Goal: Task Accomplishment & Management: Use online tool/utility

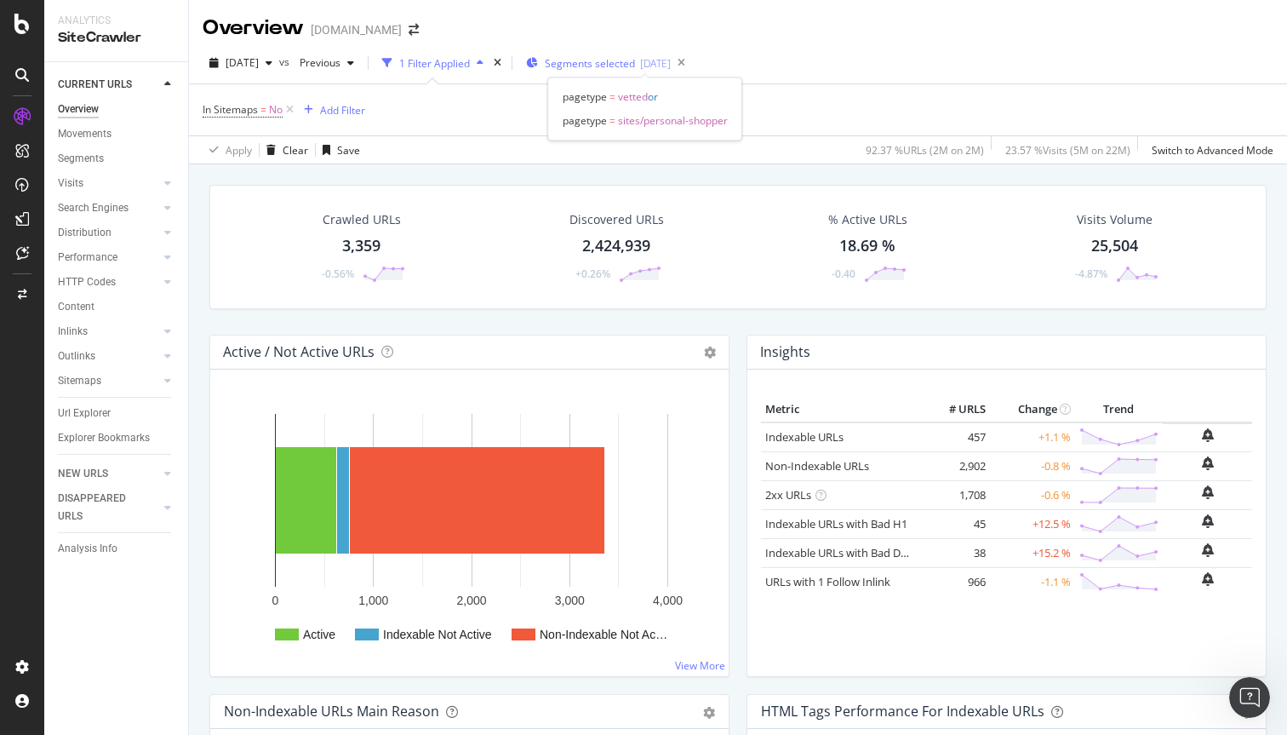
click at [597, 58] on span "Segments selected" at bounding box center [590, 63] width 90 height 14
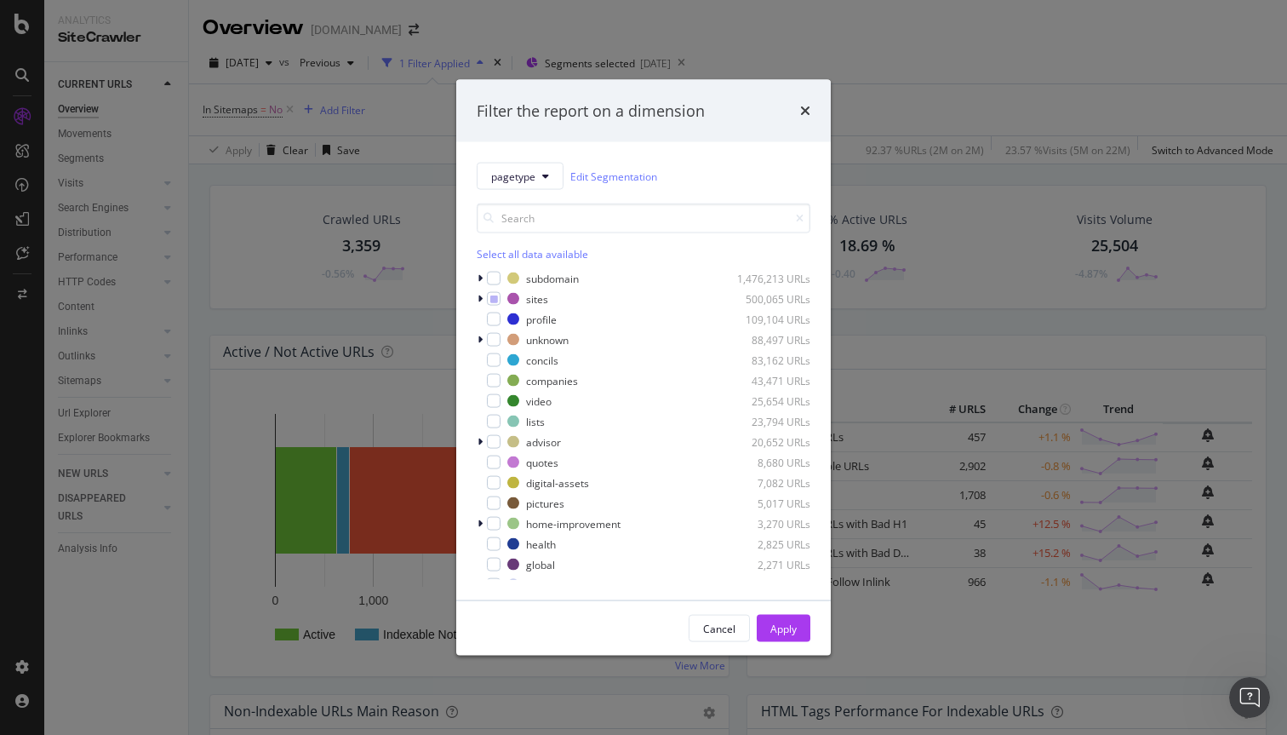
click at [402, 118] on div "Filter the report on a dimension pagetype Edit Segmentation Select all data ava…" at bounding box center [643, 367] width 1287 height 735
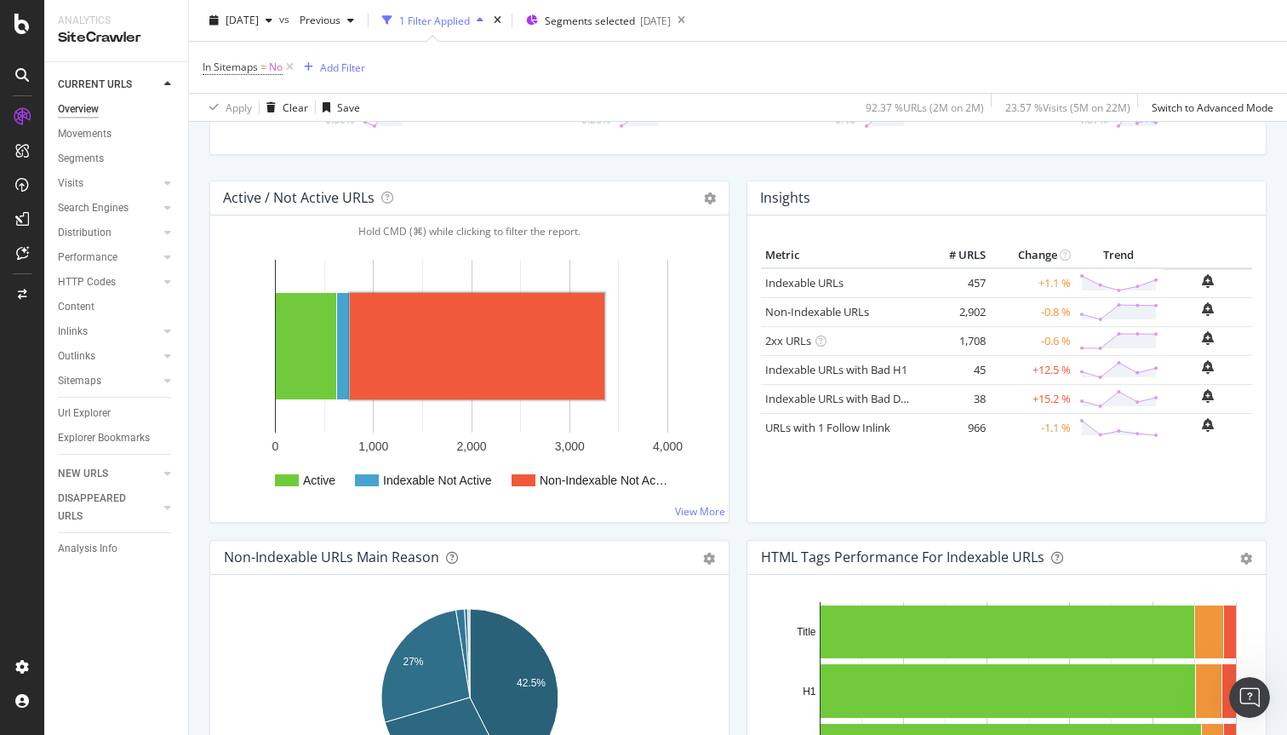
scroll to position [109, 0]
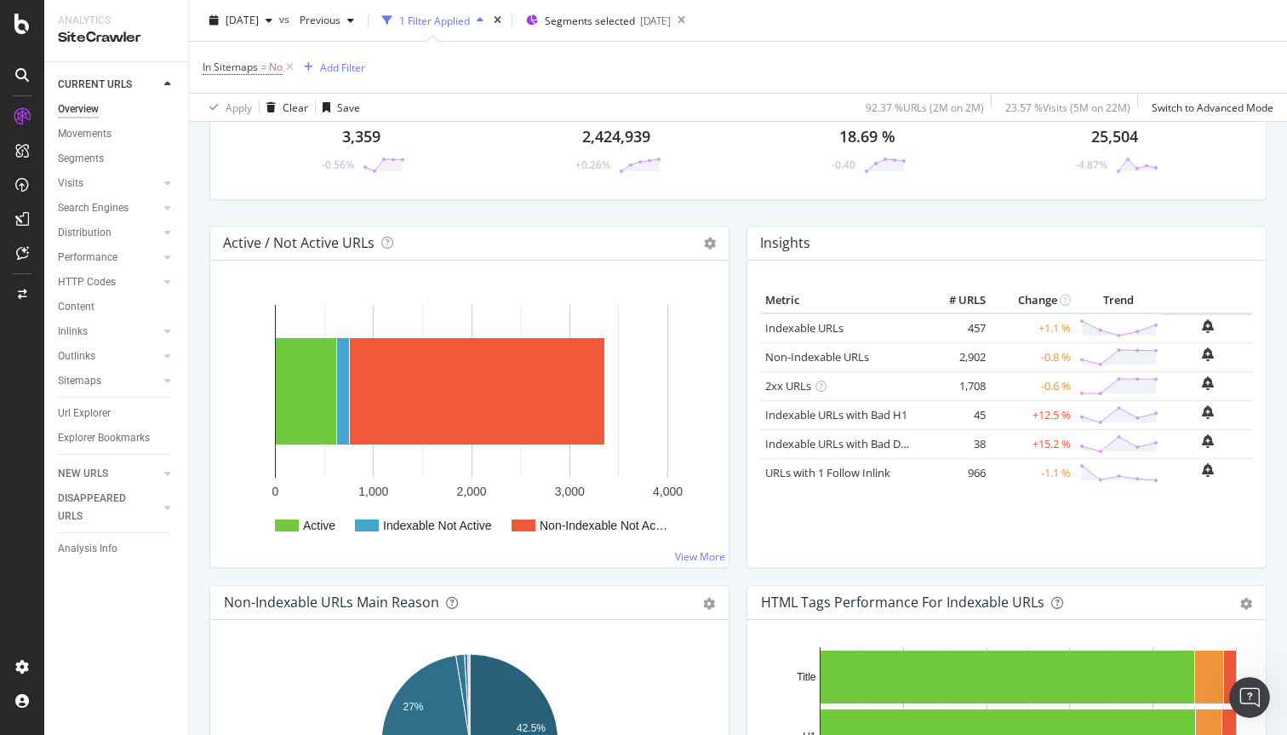
click at [363, 135] on div "3,359" at bounding box center [361, 137] width 38 height 22
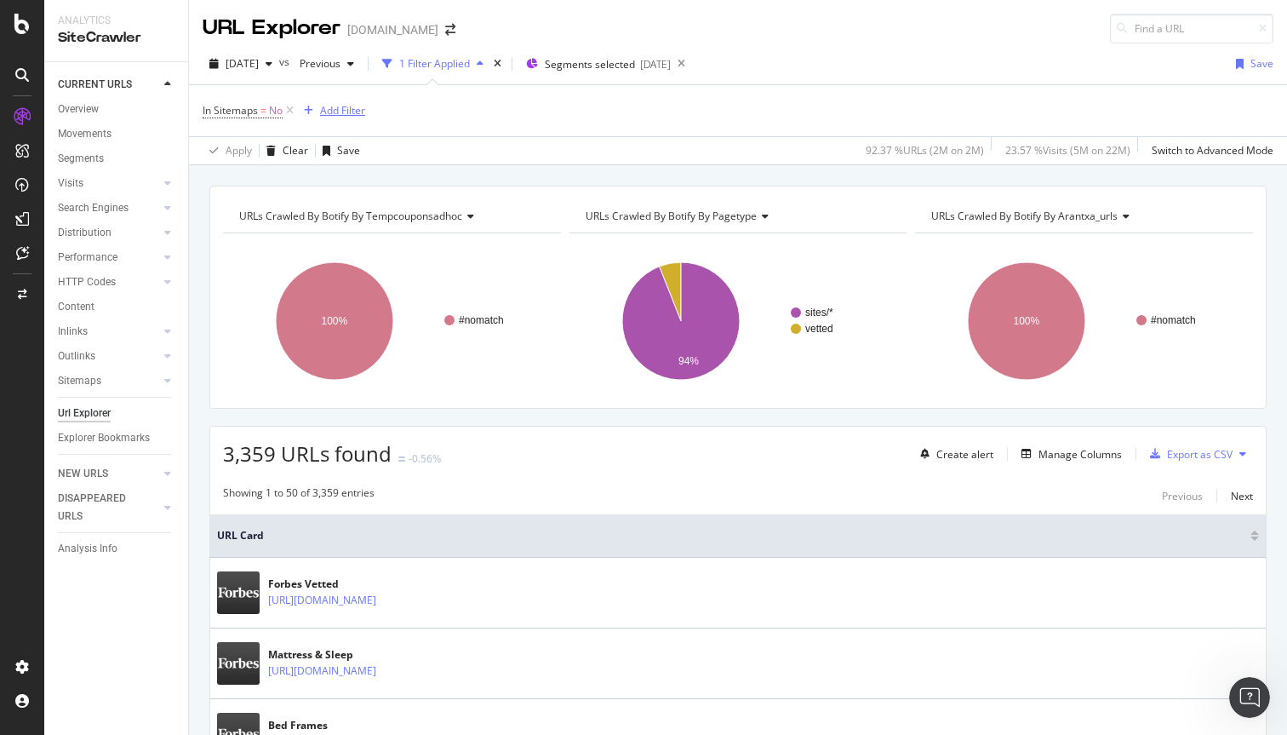
click at [333, 112] on div "Add Filter" at bounding box center [342, 110] width 45 height 14
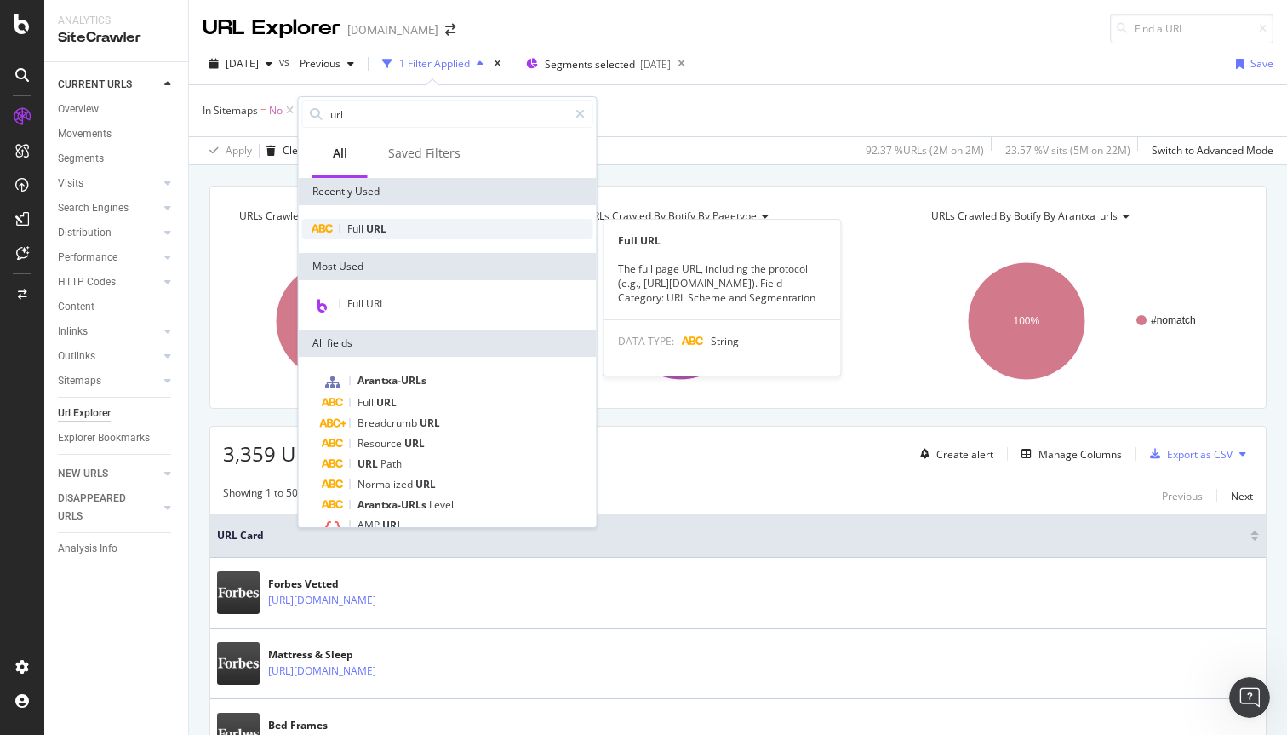
type input "url"
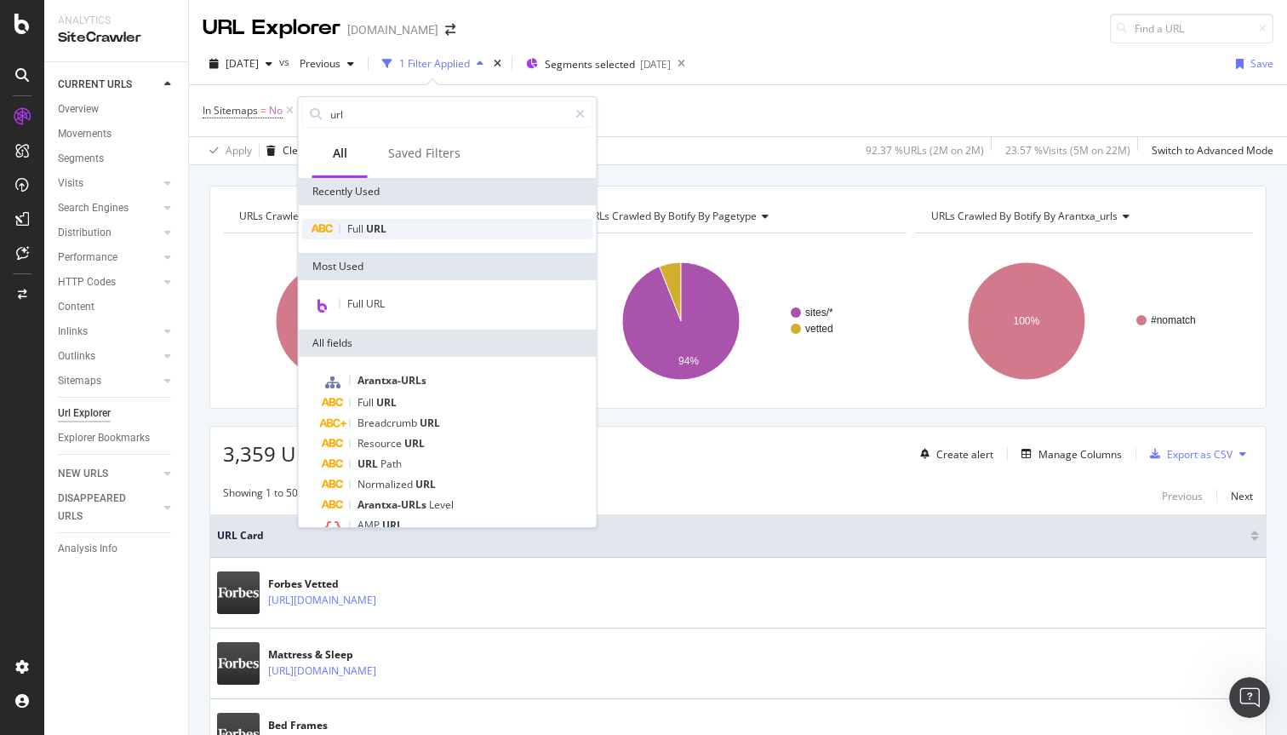
click at [377, 232] on span "URL" at bounding box center [376, 228] width 20 height 14
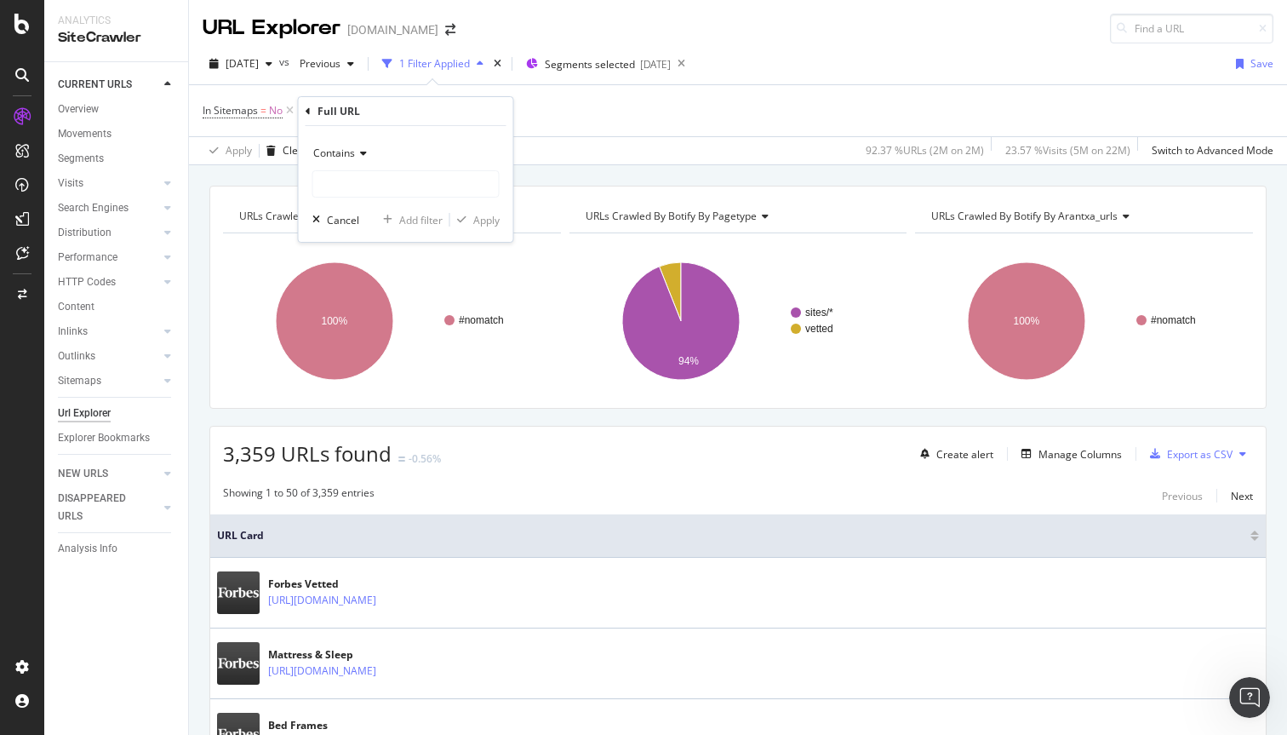
click at [364, 153] on icon at bounding box center [361, 153] width 12 height 10
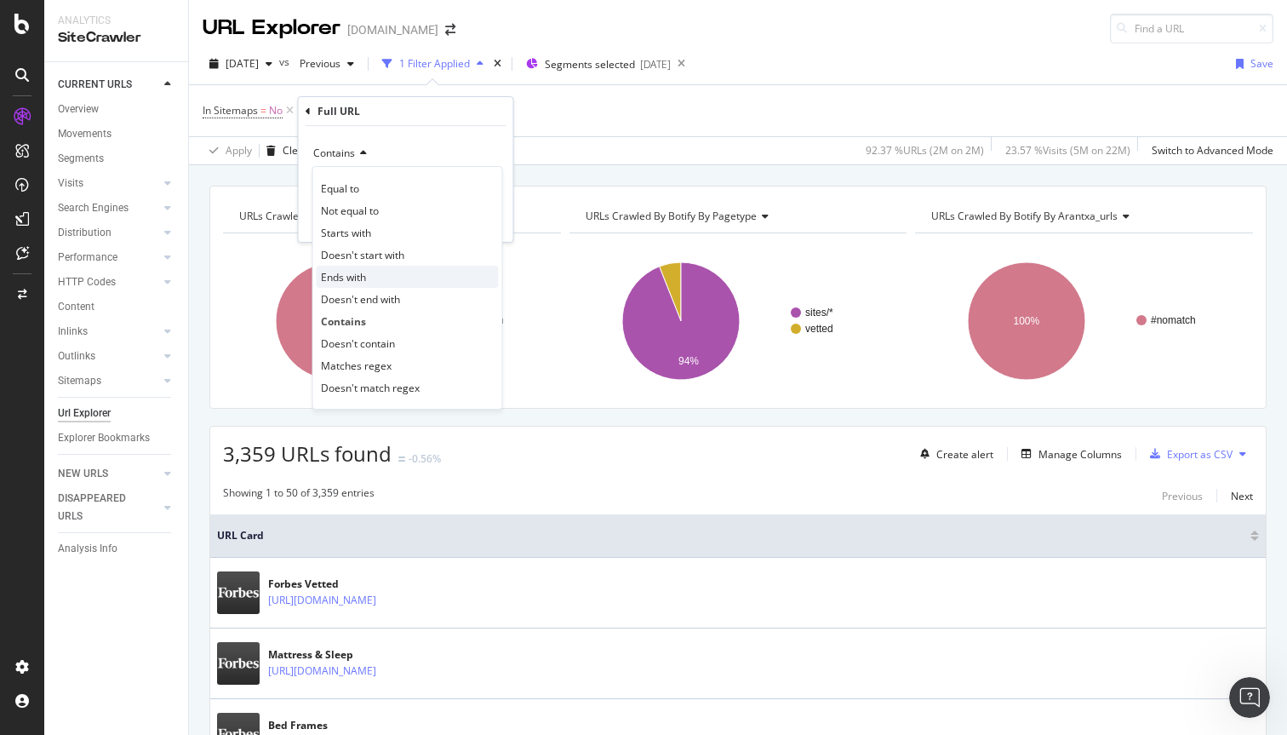
click at [409, 278] on div "Ends with" at bounding box center [408, 277] width 182 height 22
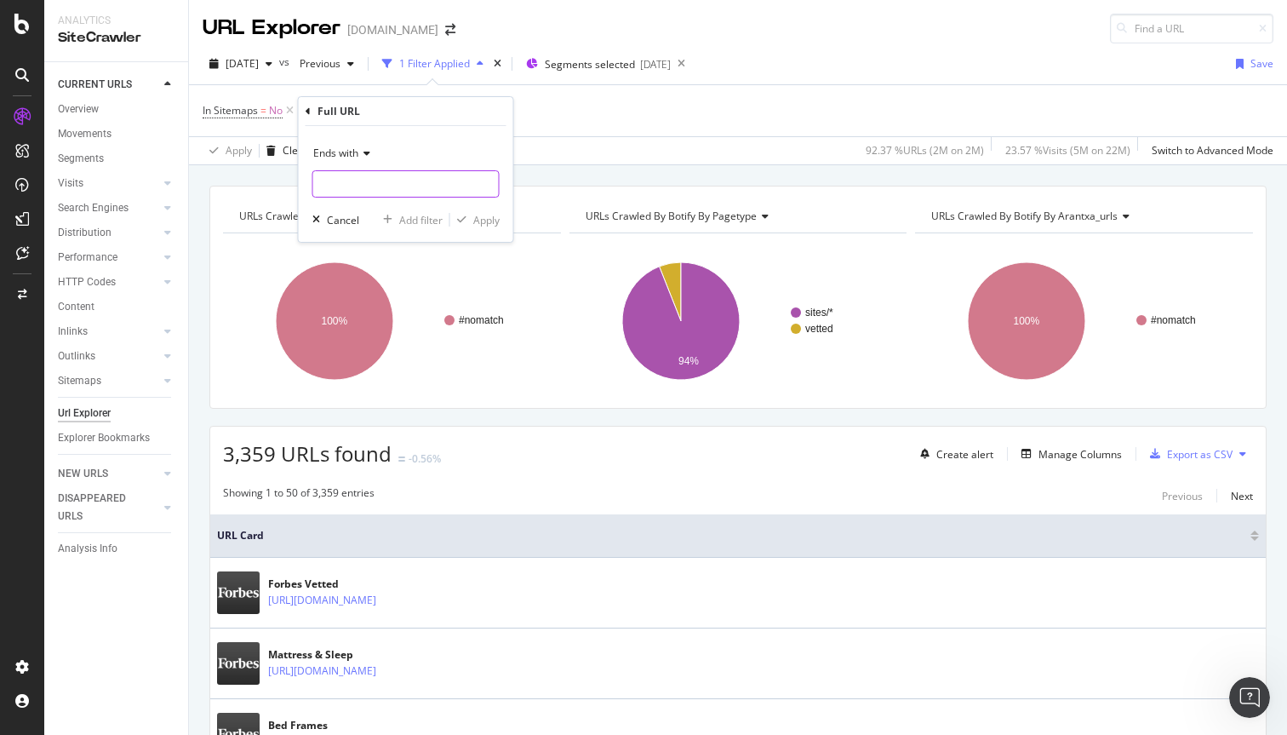
click at [382, 178] on input "text" at bounding box center [406, 183] width 186 height 27
type input "/"
click at [486, 224] on div "Apply" at bounding box center [486, 220] width 26 height 14
click at [470, 110] on div "Add Filter" at bounding box center [457, 110] width 45 height 14
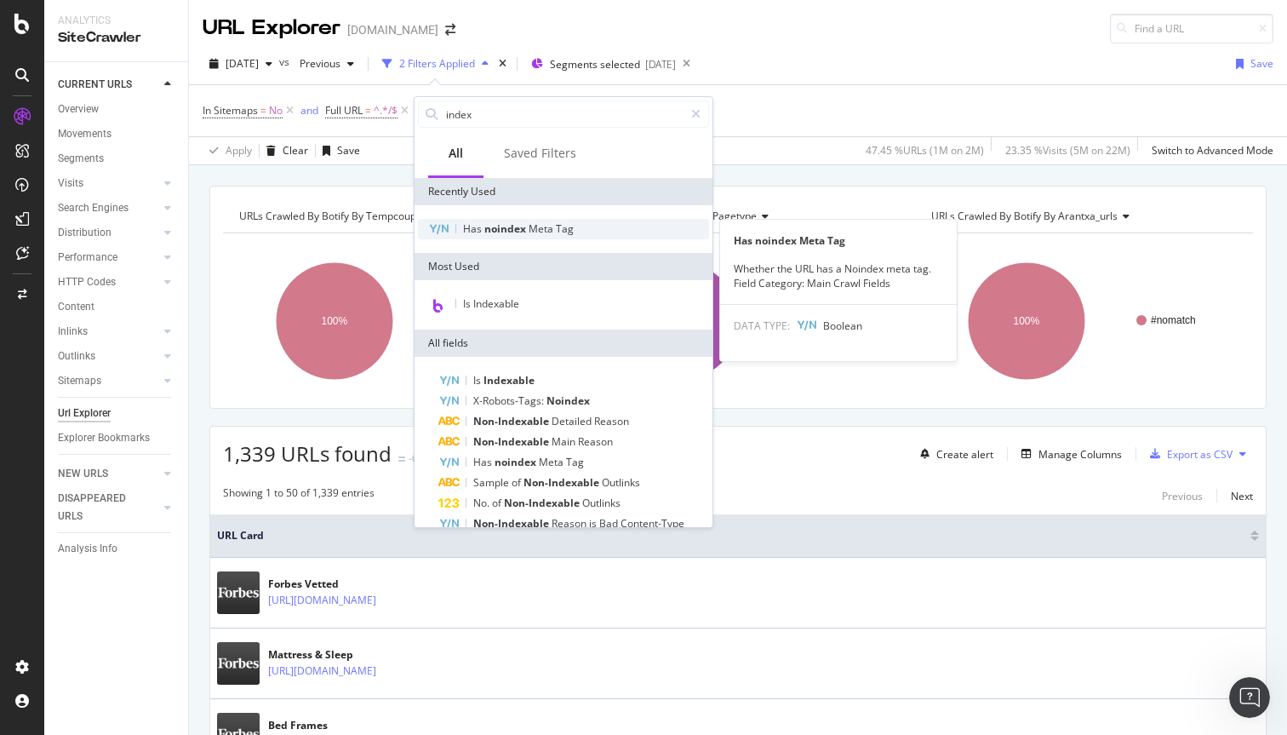
type input "index"
click at [541, 234] on span "Meta" at bounding box center [542, 228] width 27 height 14
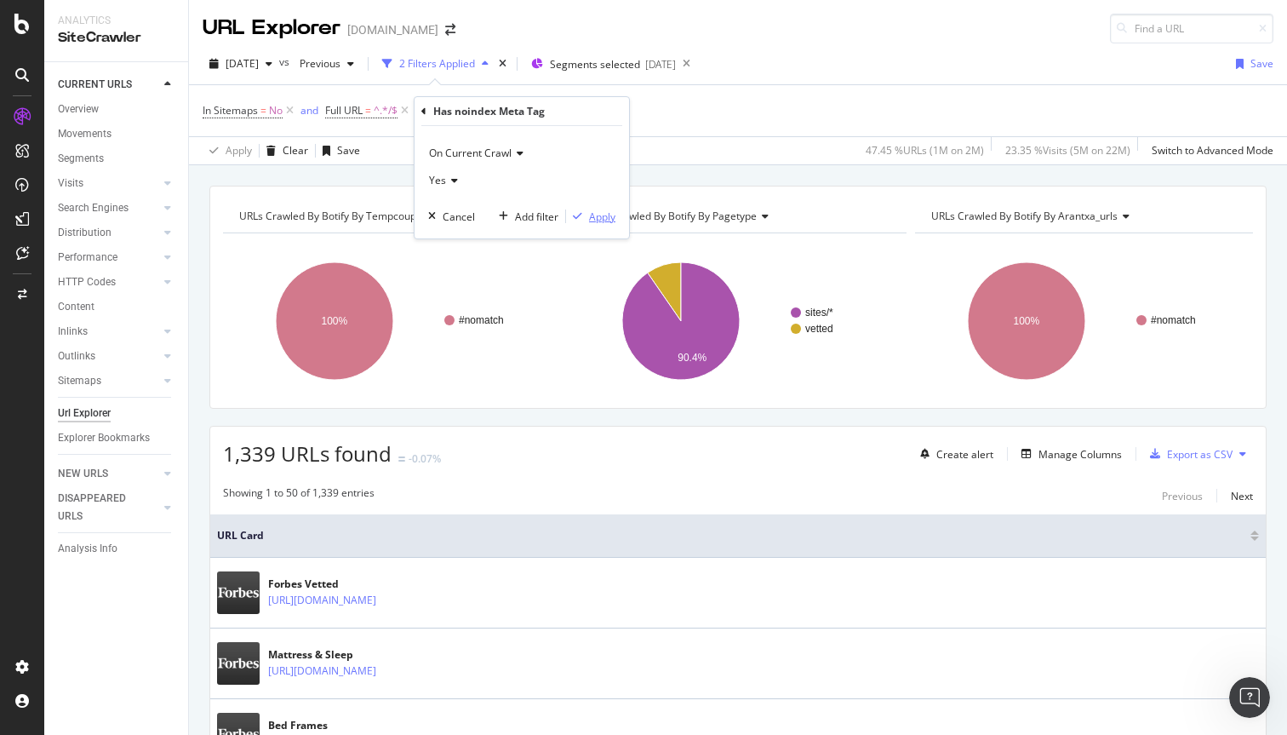
click at [593, 217] on div "Apply" at bounding box center [602, 216] width 26 height 14
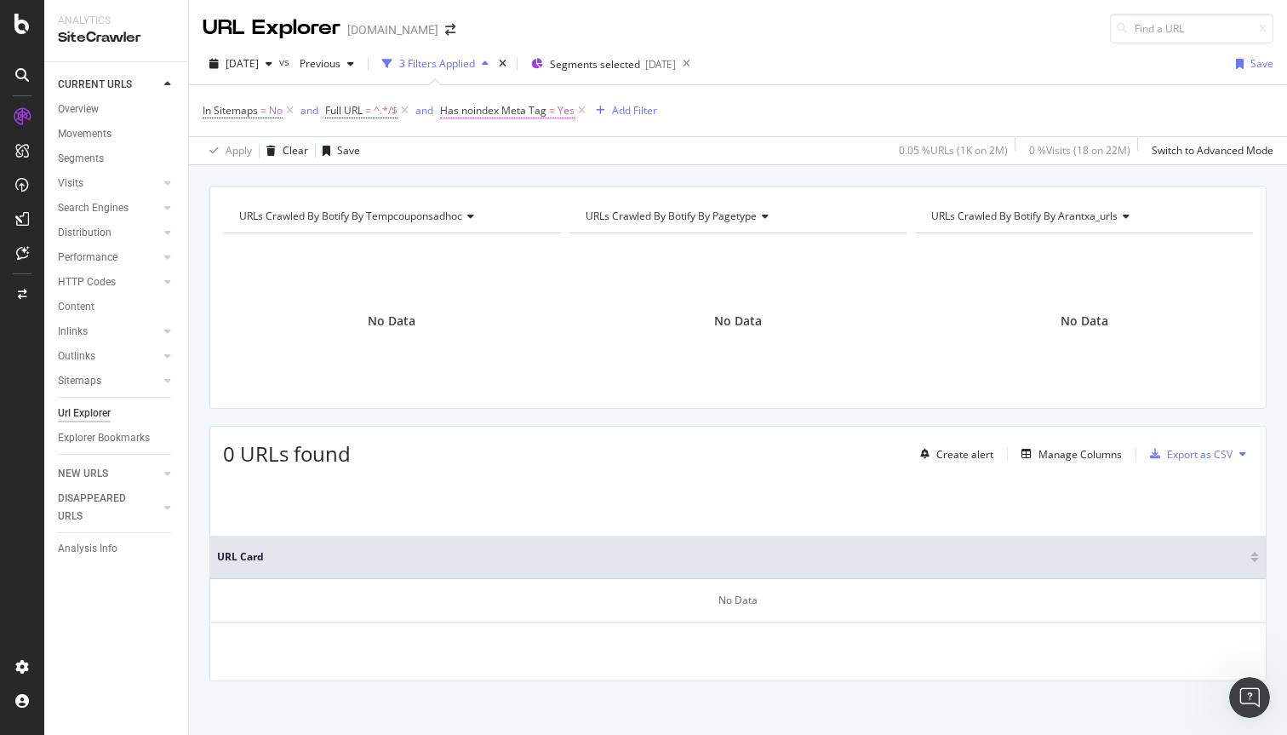
click at [534, 108] on span "Has noindex Meta Tag" at bounding box center [493, 110] width 106 height 14
click at [475, 177] on icon at bounding box center [481, 178] width 12 height 10
click at [484, 231] on div "No" at bounding box center [552, 235] width 182 height 22
click at [621, 215] on div "Apply" at bounding box center [631, 214] width 26 height 14
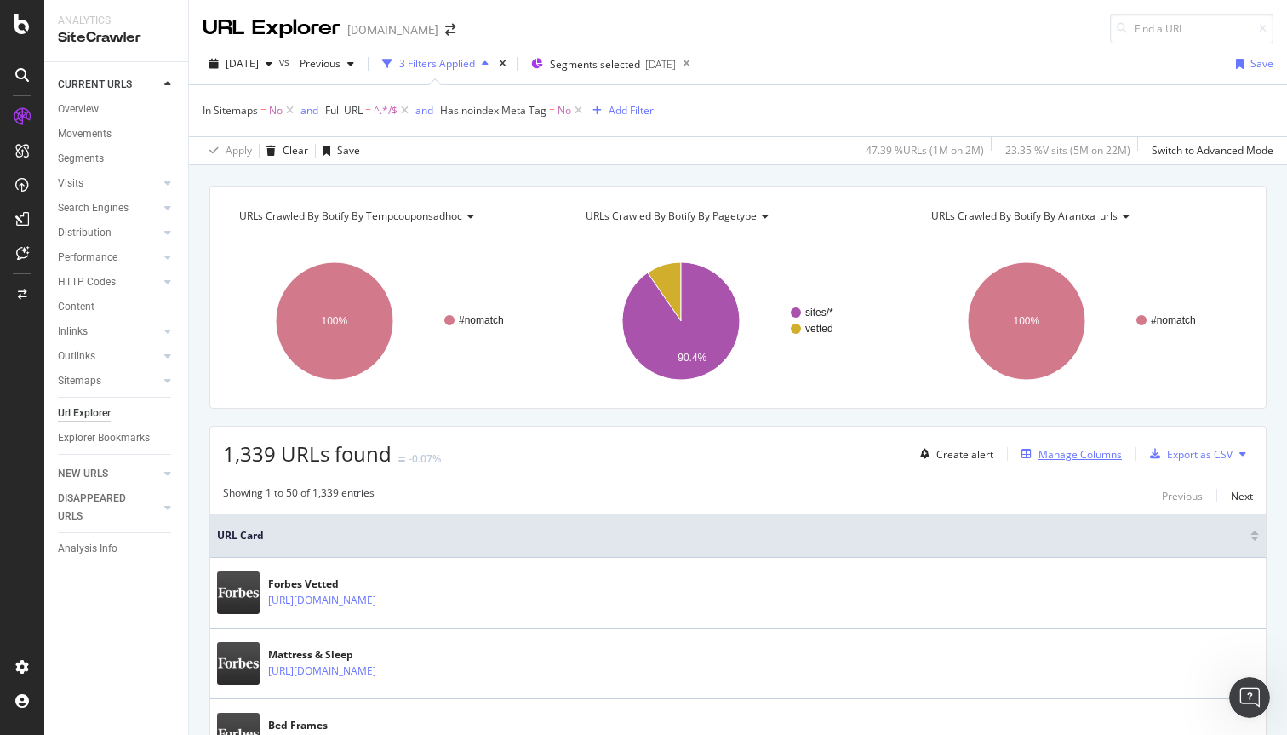
click at [1082, 458] on div "Manage Columns" at bounding box center [1079, 454] width 83 height 14
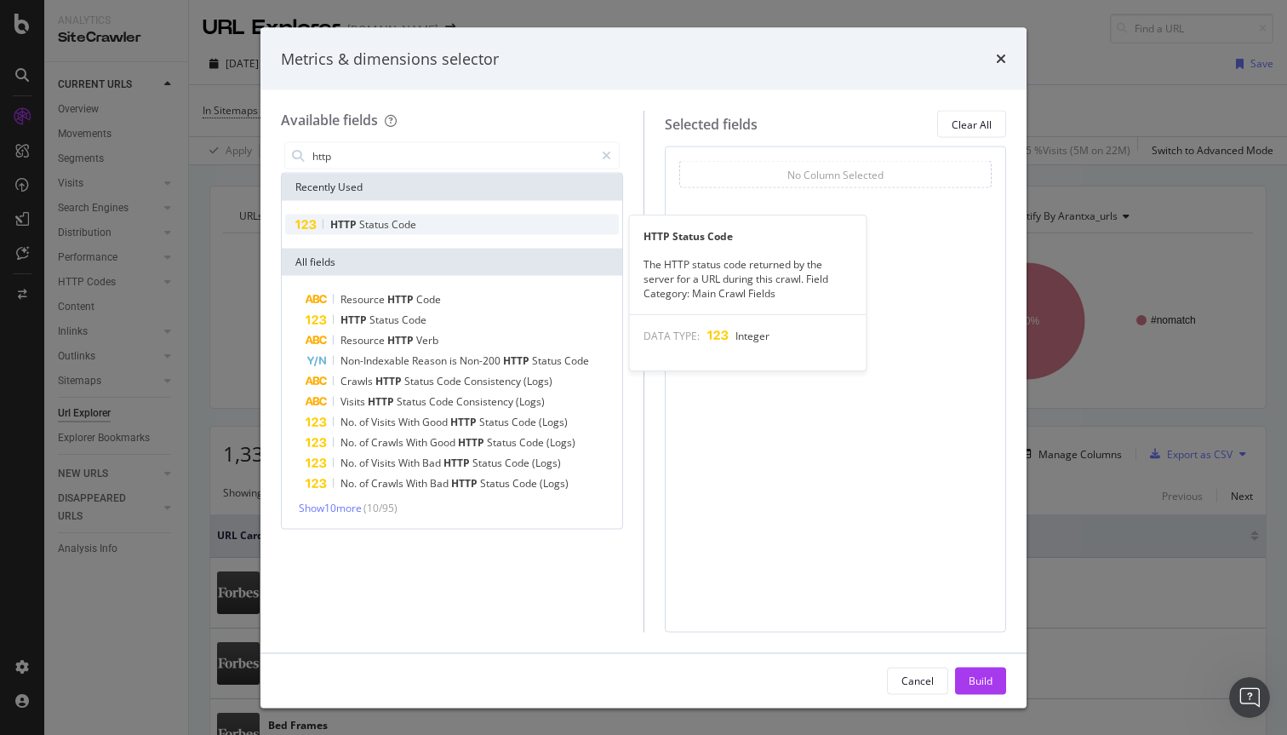
click at [426, 219] on div "HTTP Status Code" at bounding box center [452, 225] width 334 height 20
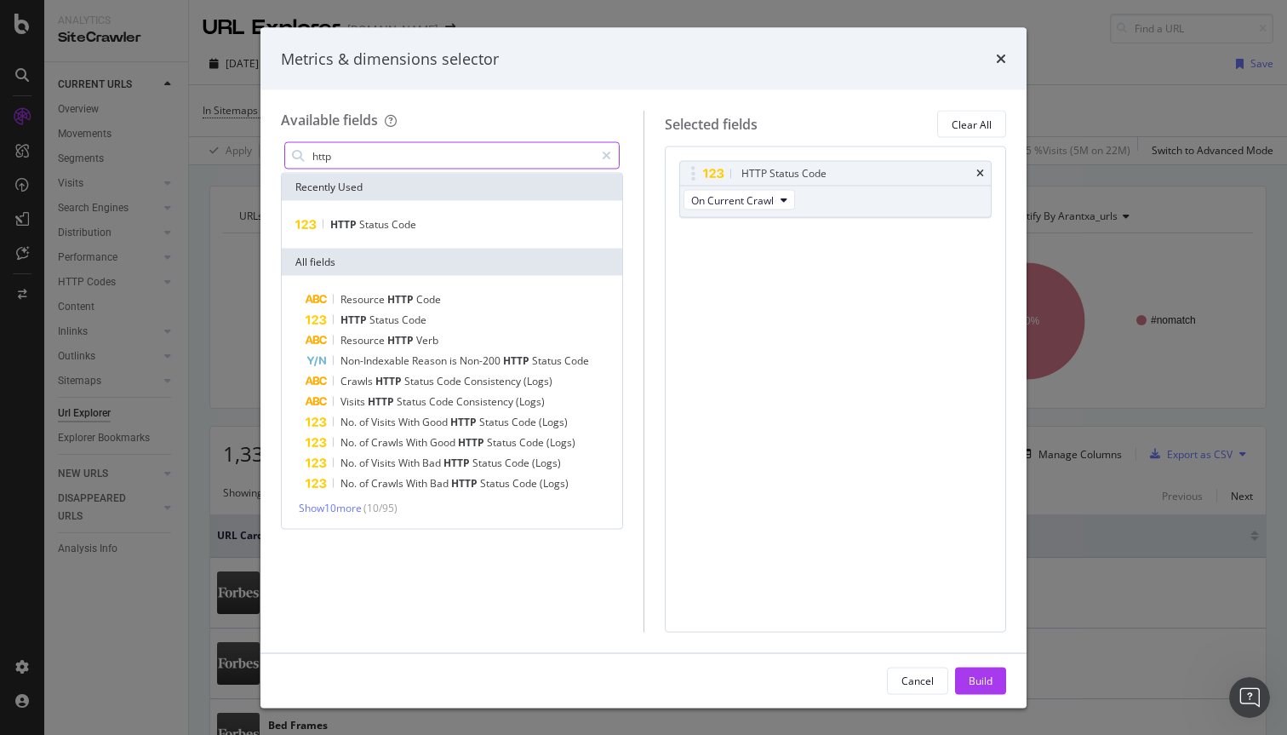
click at [466, 152] on input "http" at bounding box center [452, 156] width 283 height 26
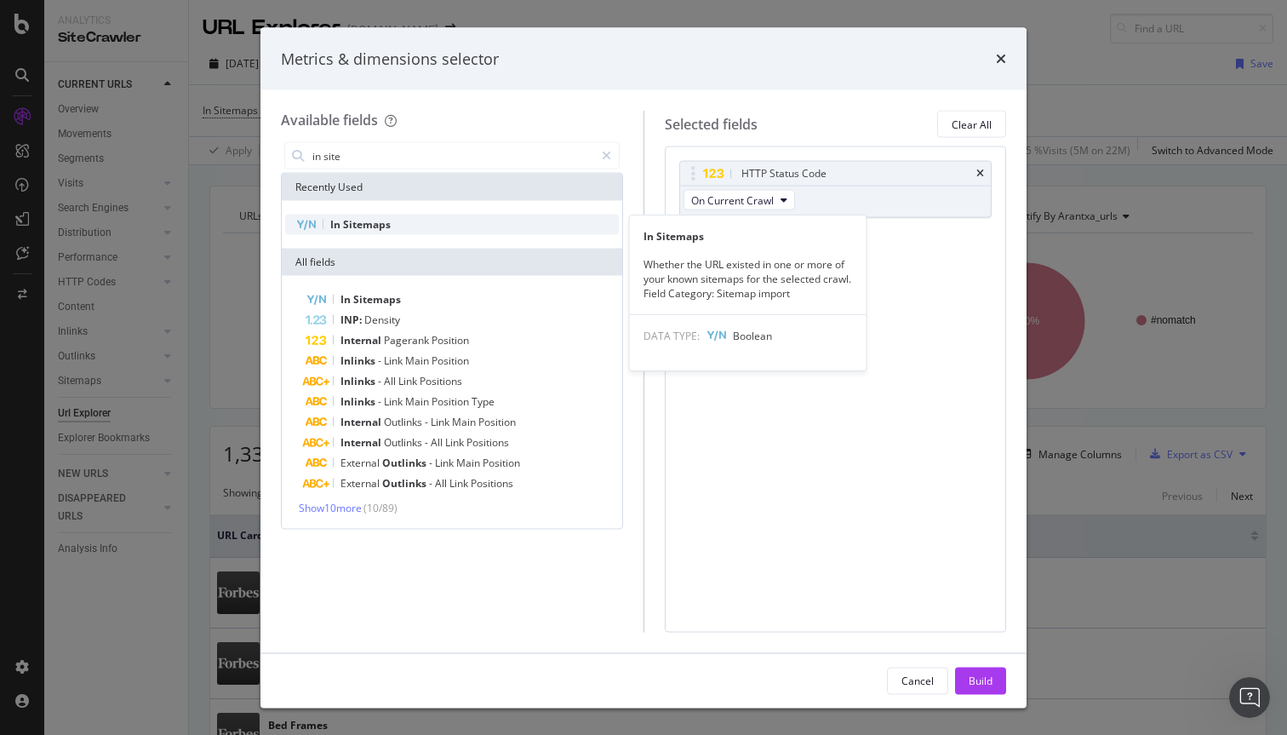
click at [461, 222] on div "In Sitemaps" at bounding box center [452, 225] width 334 height 20
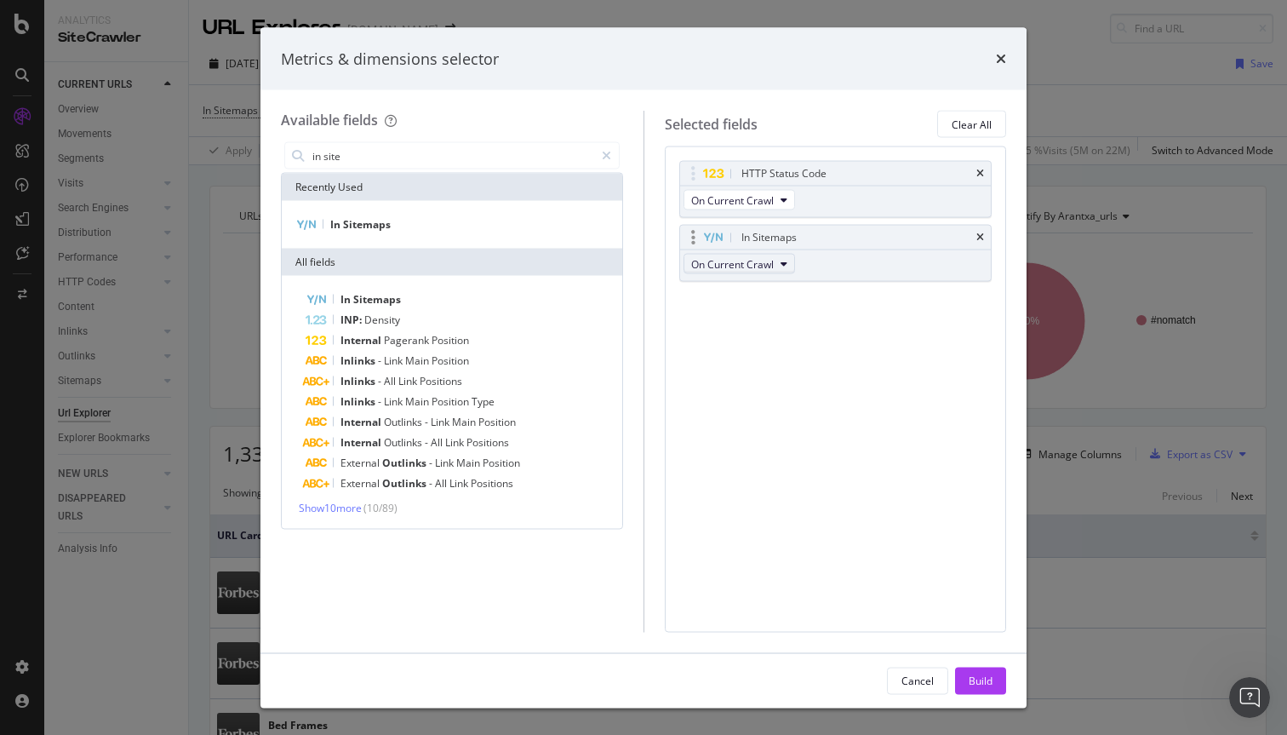
click at [783, 261] on icon "modal" at bounding box center [784, 264] width 7 height 10
click at [427, 153] on input "in site" at bounding box center [452, 156] width 283 height 26
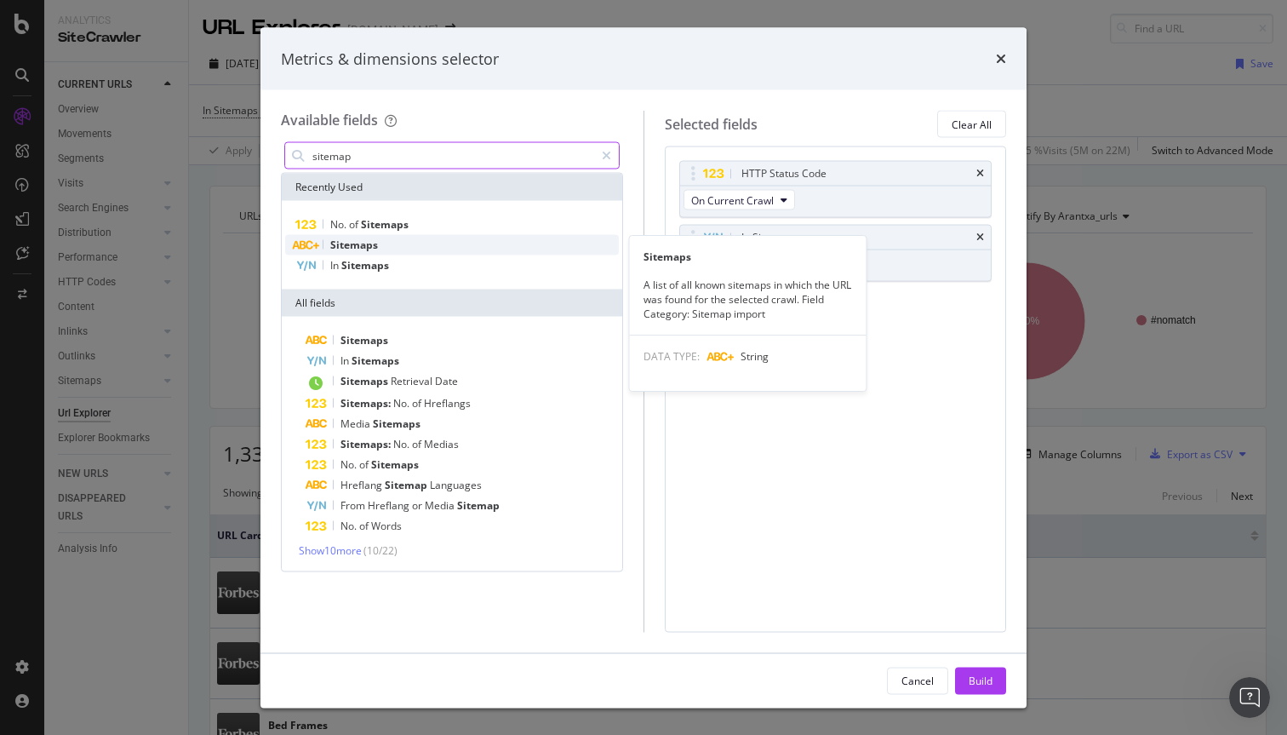
type input "sitemap"
click at [405, 243] on div "Sitemaps" at bounding box center [452, 245] width 334 height 20
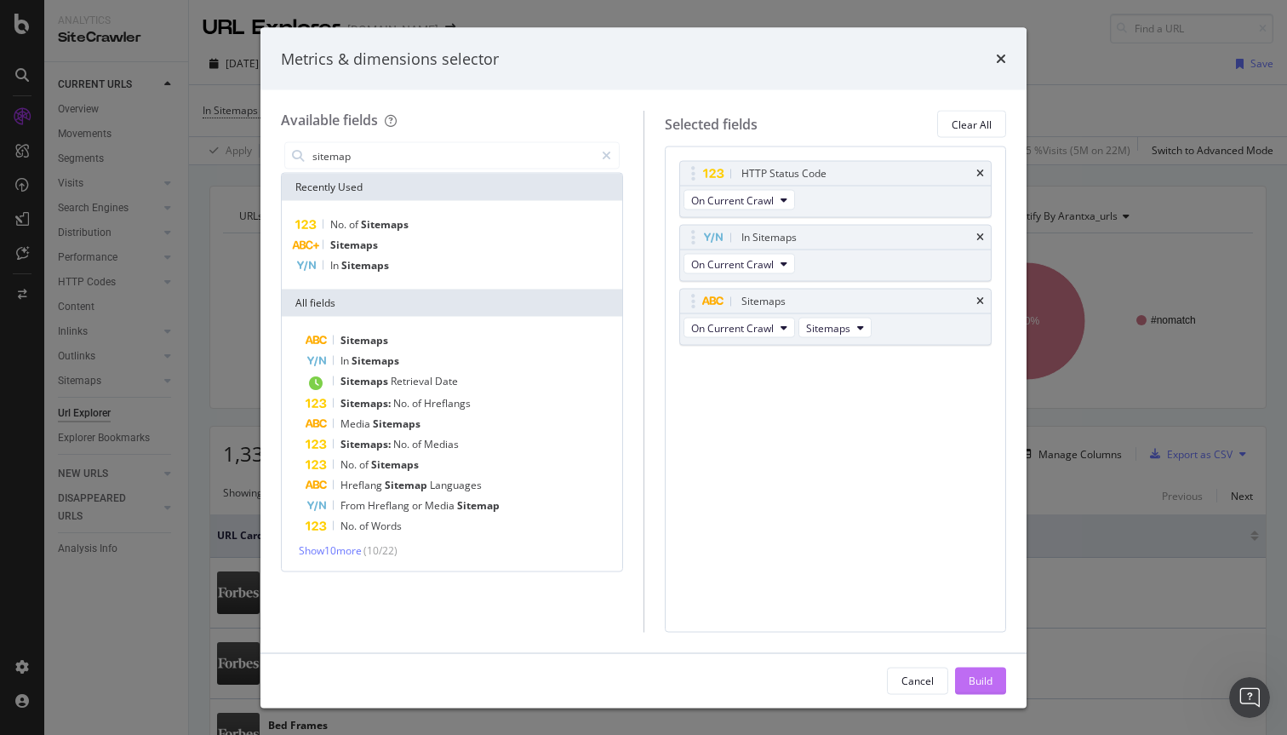
click at [993, 677] on button "Build" at bounding box center [980, 680] width 51 height 27
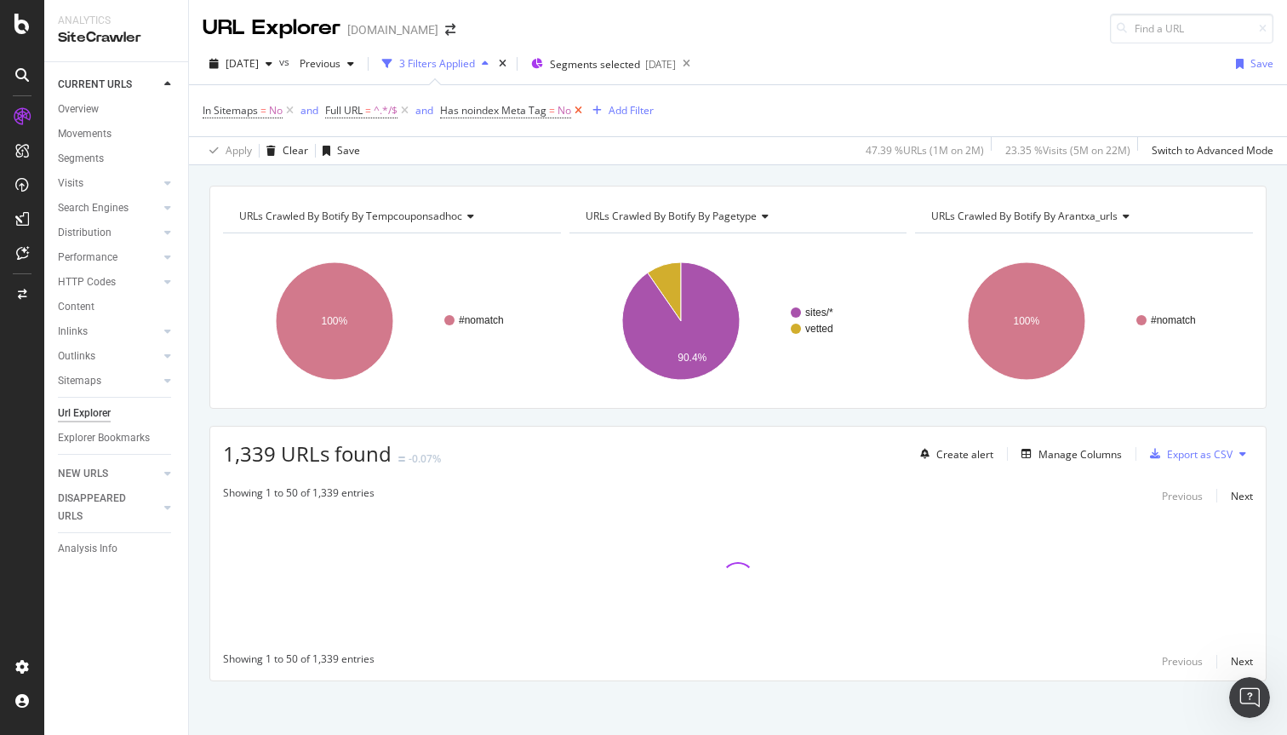
click at [585, 112] on icon at bounding box center [578, 110] width 14 height 17
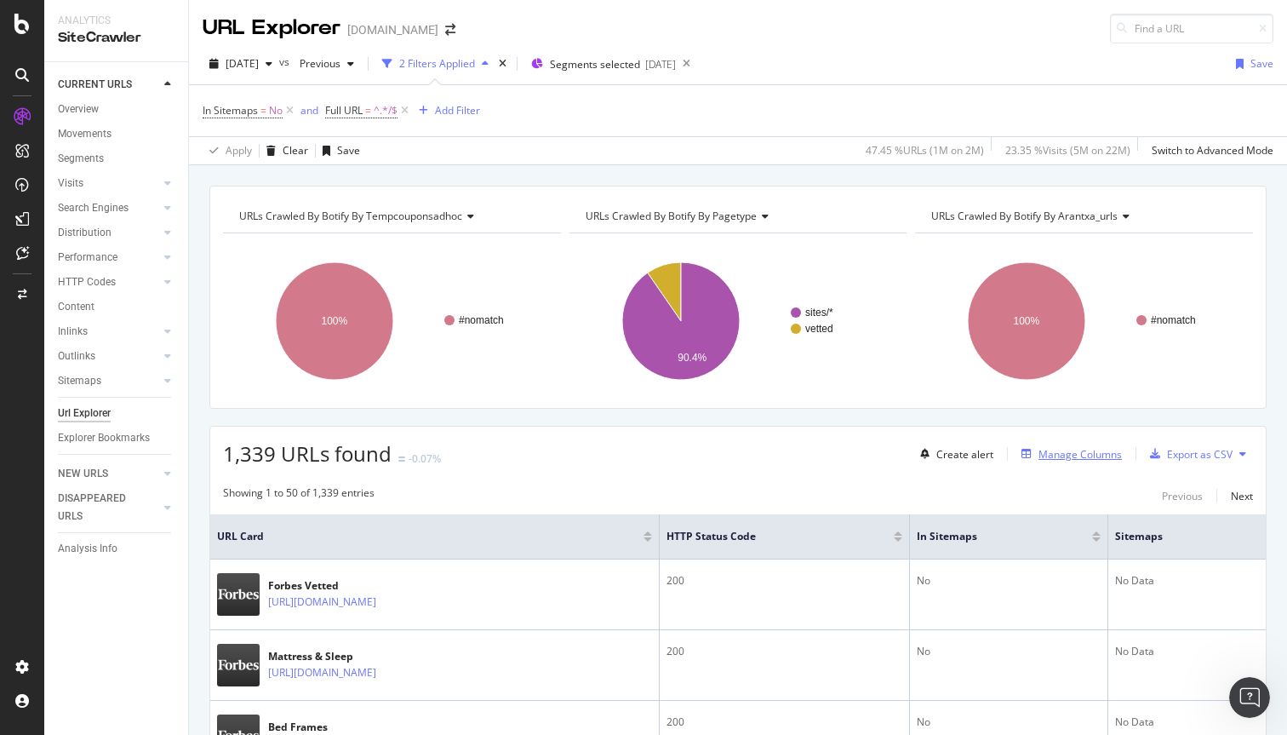
click at [1065, 456] on div "Manage Columns" at bounding box center [1079, 454] width 83 height 14
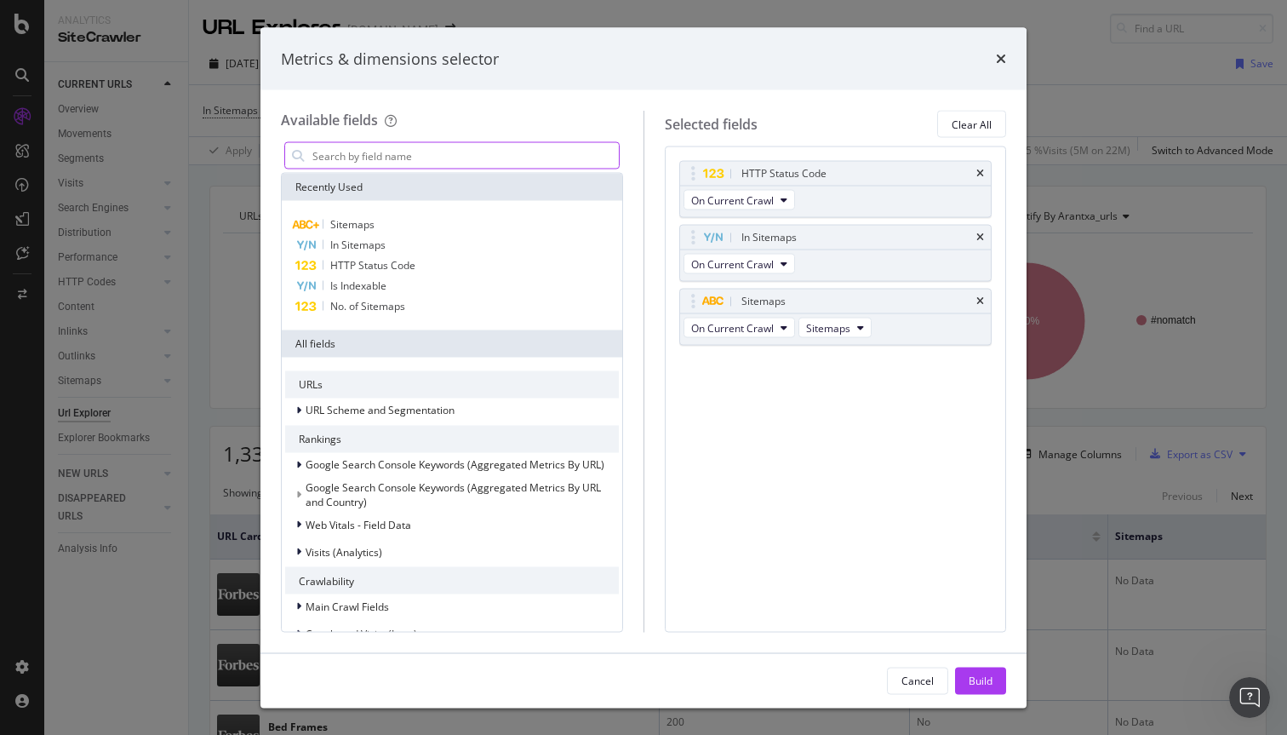
click at [519, 159] on input "modal" at bounding box center [465, 156] width 308 height 26
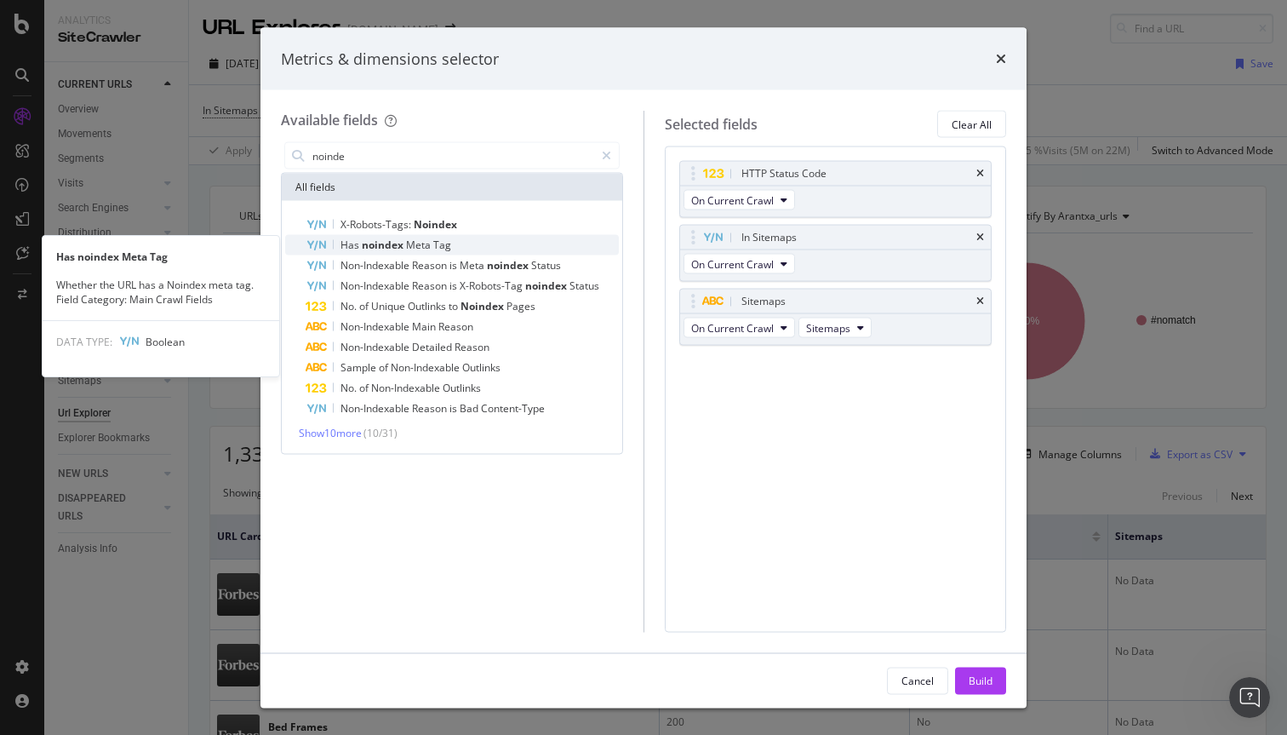
type input "noinde"
click at [367, 237] on span "noindex" at bounding box center [384, 244] width 44 height 14
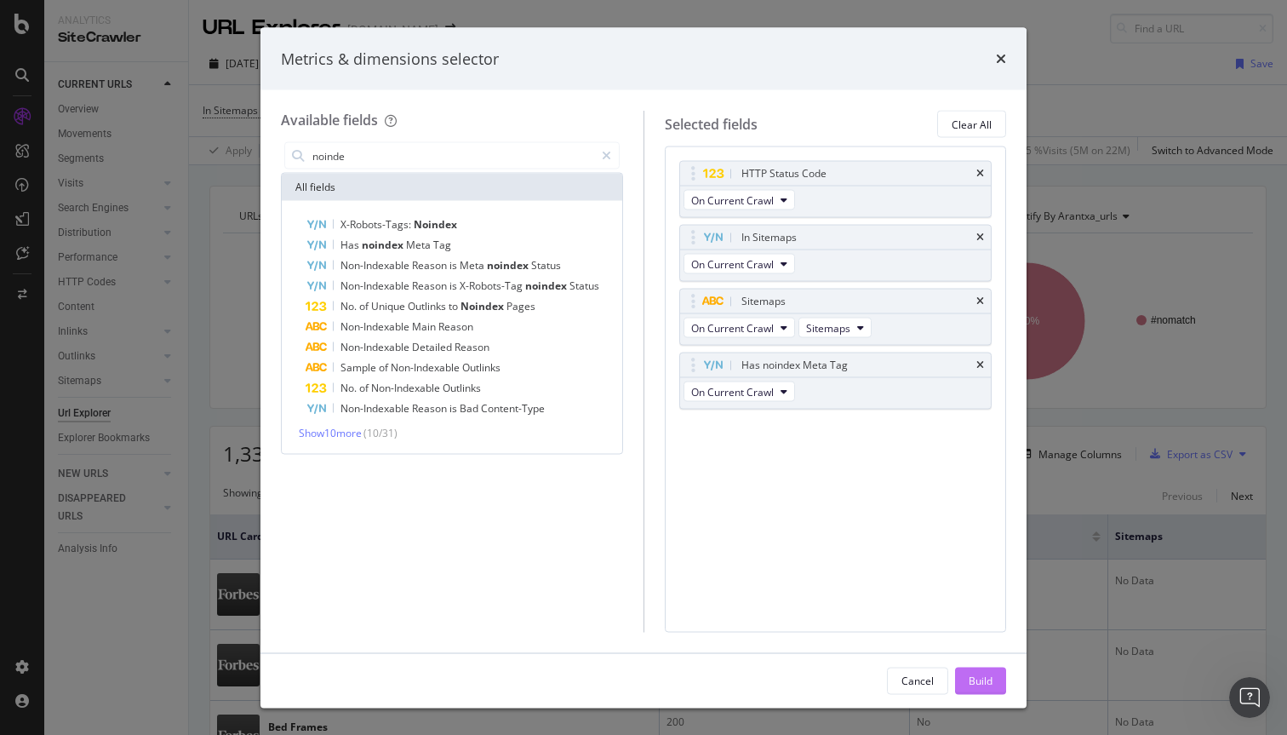
click at [984, 684] on div "Build" at bounding box center [981, 679] width 24 height 14
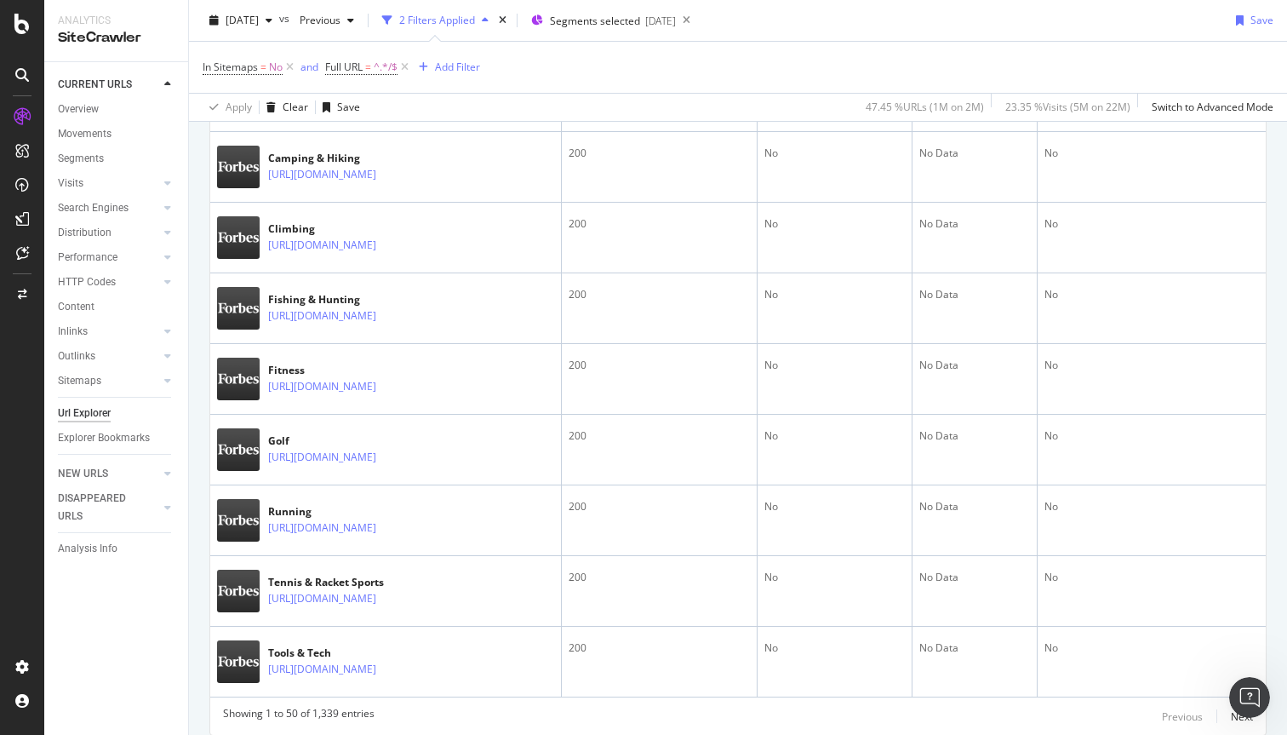
scroll to position [3456, 0]
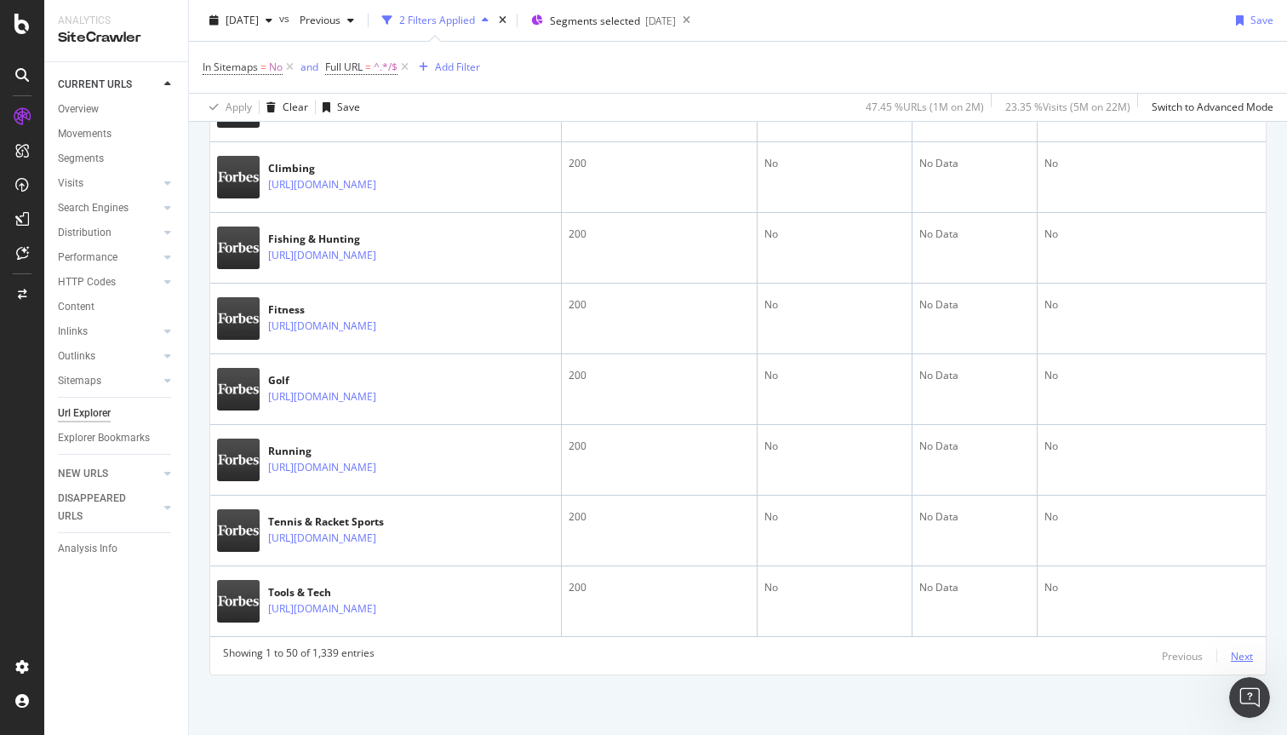
click at [1236, 654] on div "Next" at bounding box center [1242, 656] width 22 height 14
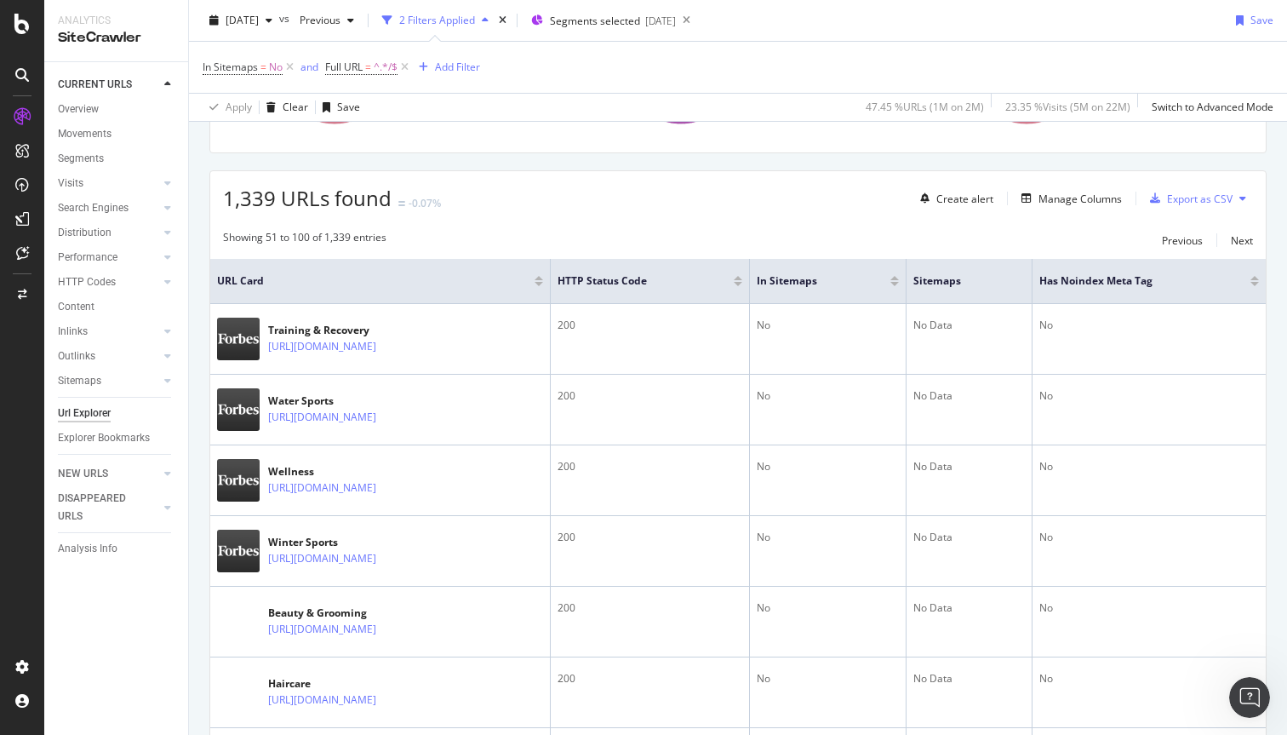
scroll to position [0, 0]
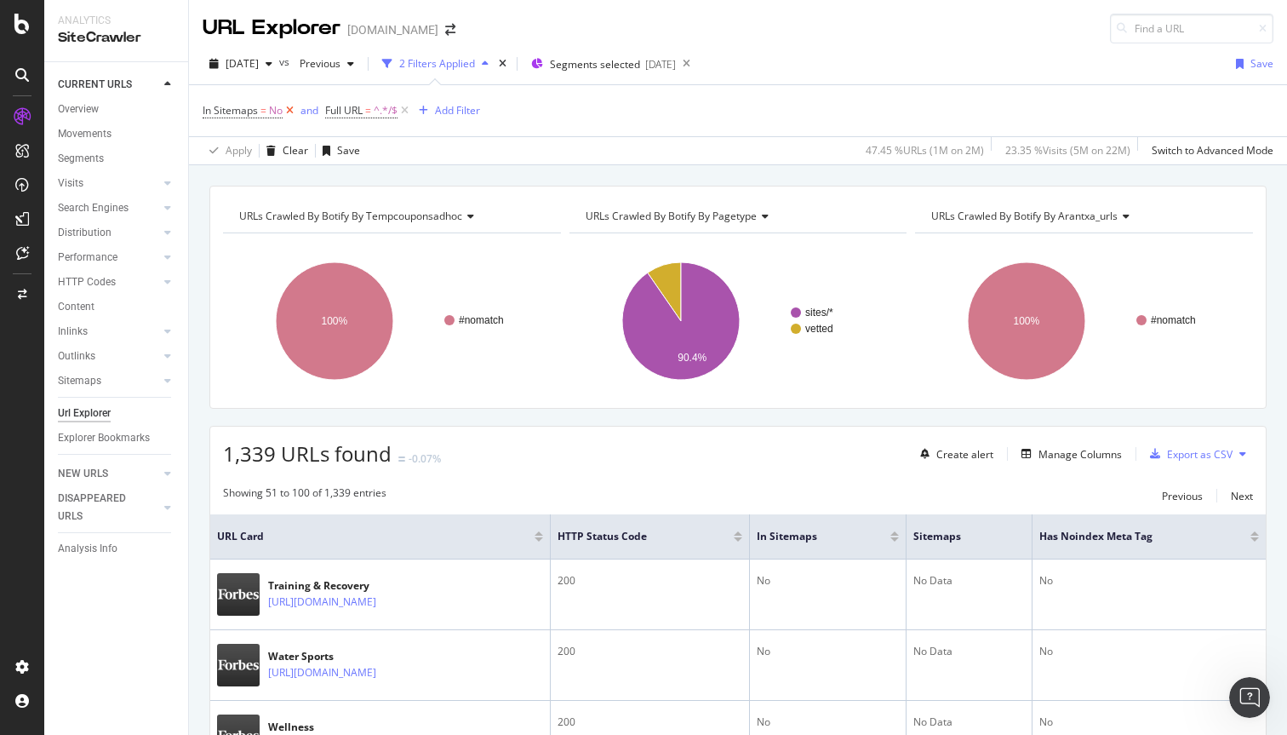
click at [289, 109] on icon at bounding box center [290, 110] width 14 height 17
click at [286, 107] on icon at bounding box center [282, 110] width 14 height 17
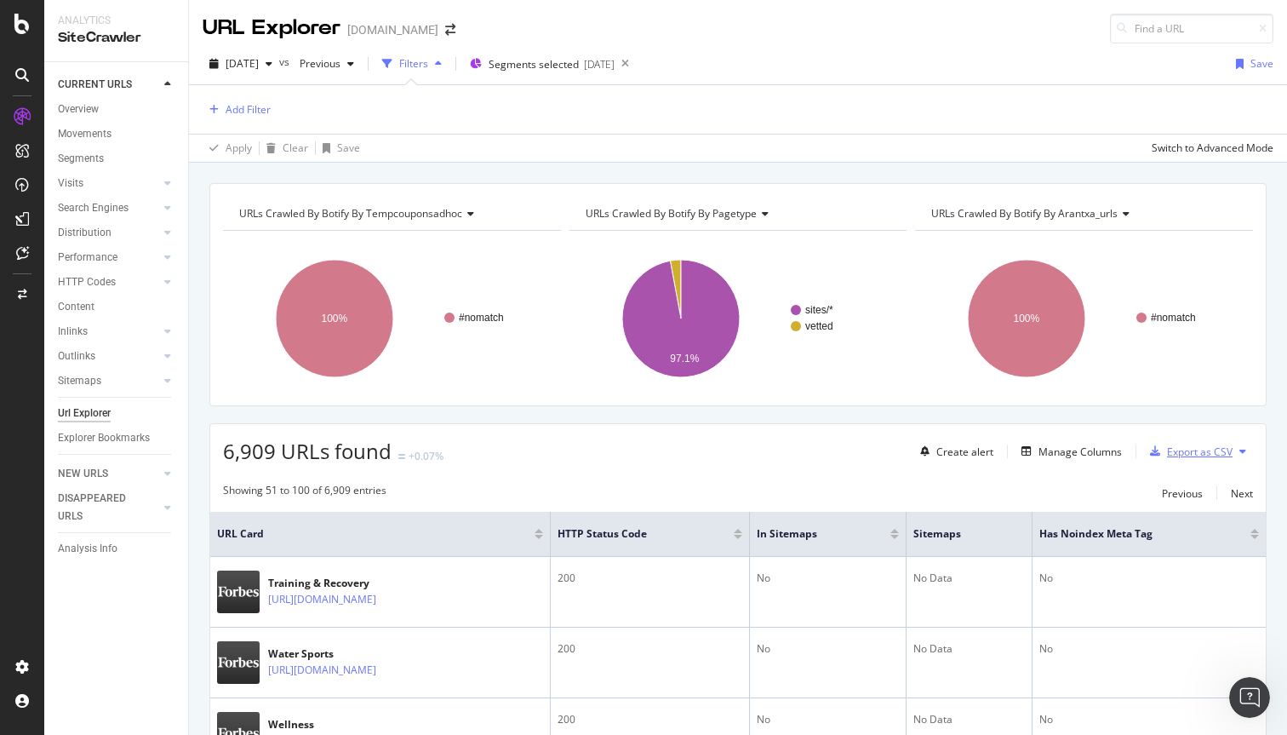
click at [1193, 449] on div "Export as CSV" at bounding box center [1200, 451] width 66 height 14
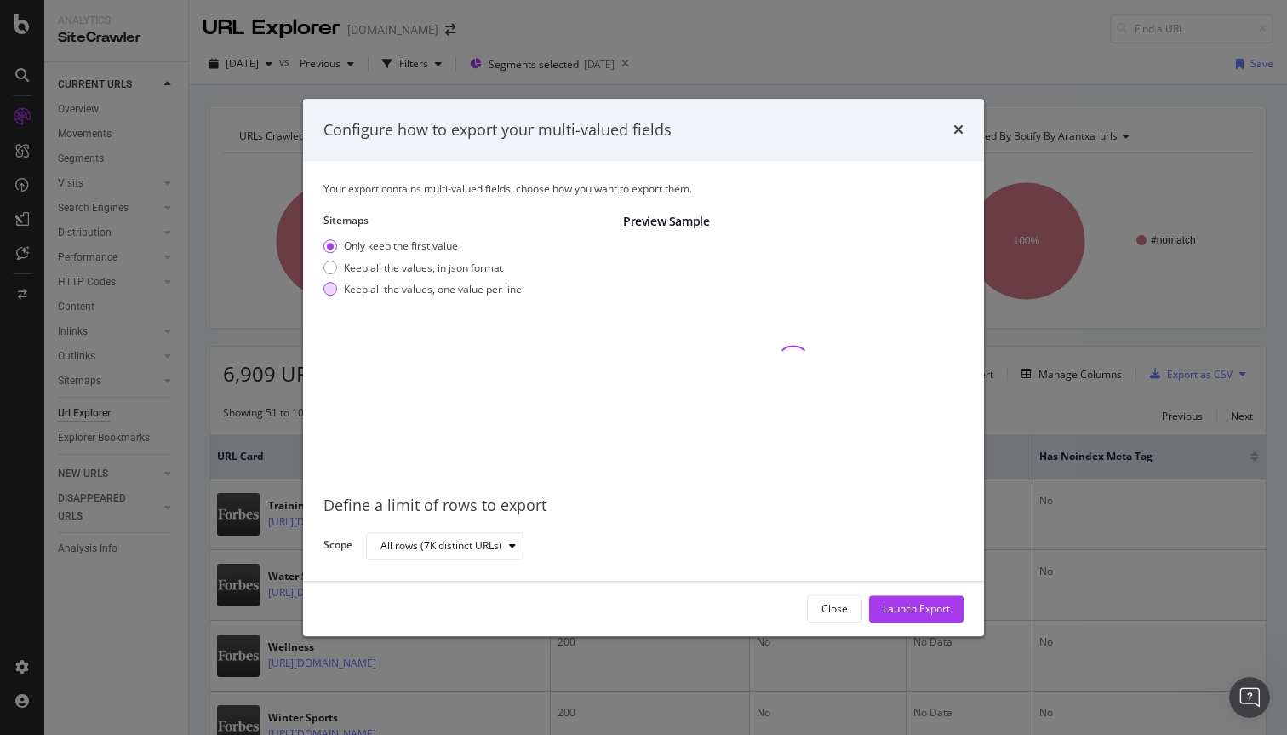
click at [382, 285] on div "Keep all the values, one value per line" at bounding box center [433, 289] width 178 height 14
click at [886, 607] on div "Launch Export" at bounding box center [916, 609] width 67 height 14
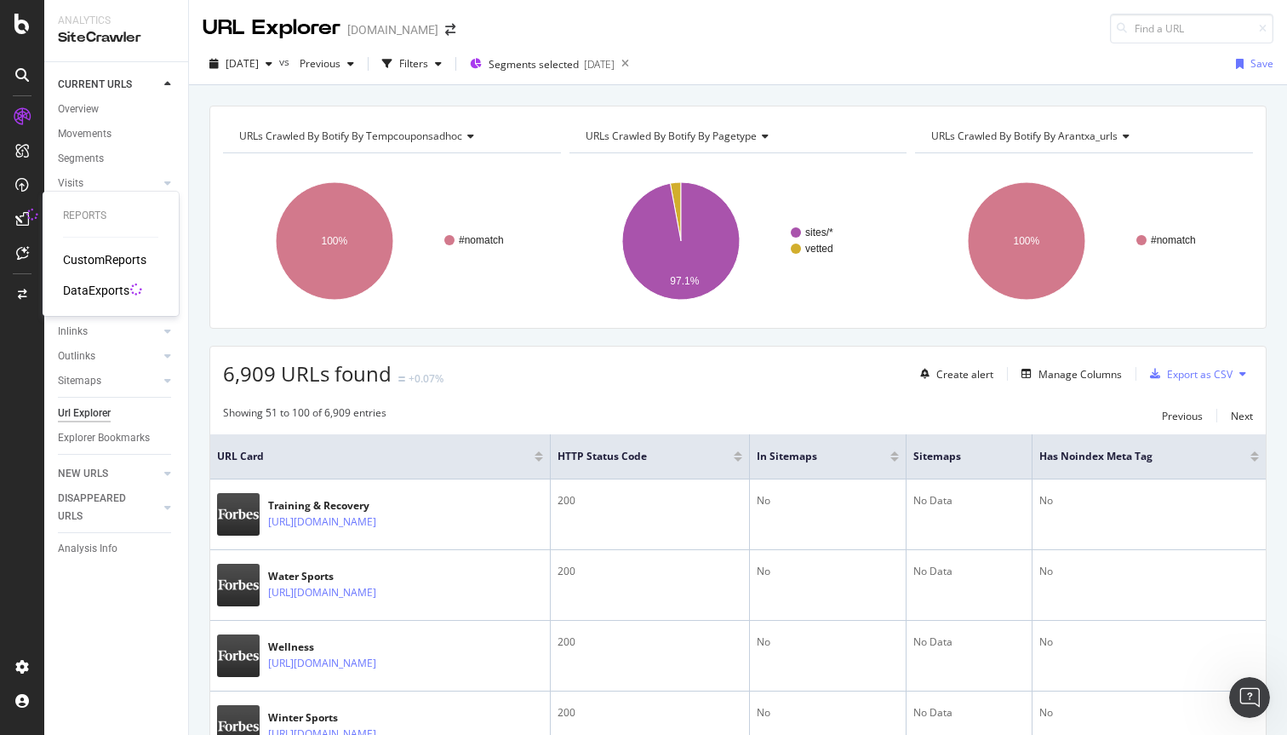
click at [91, 284] on div "DataExports" at bounding box center [96, 290] width 66 height 17
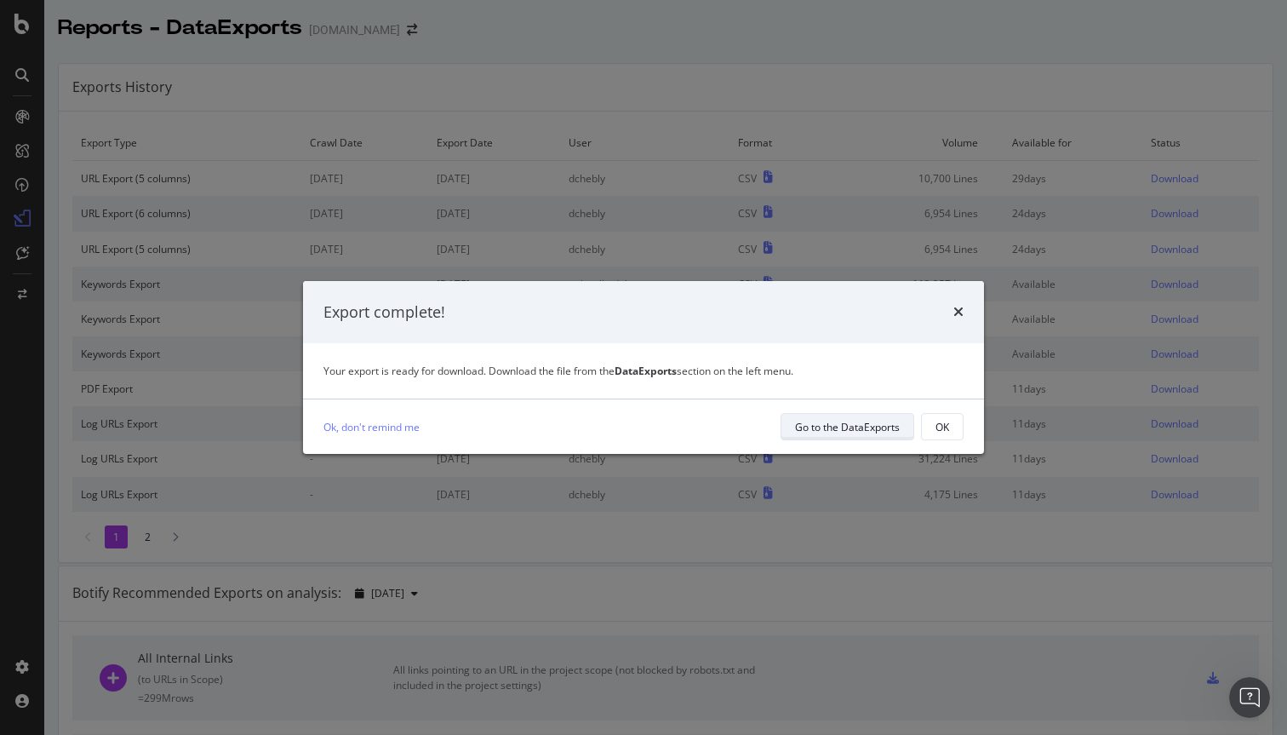
click at [834, 429] on div "Go to the DataExports" at bounding box center [847, 427] width 105 height 14
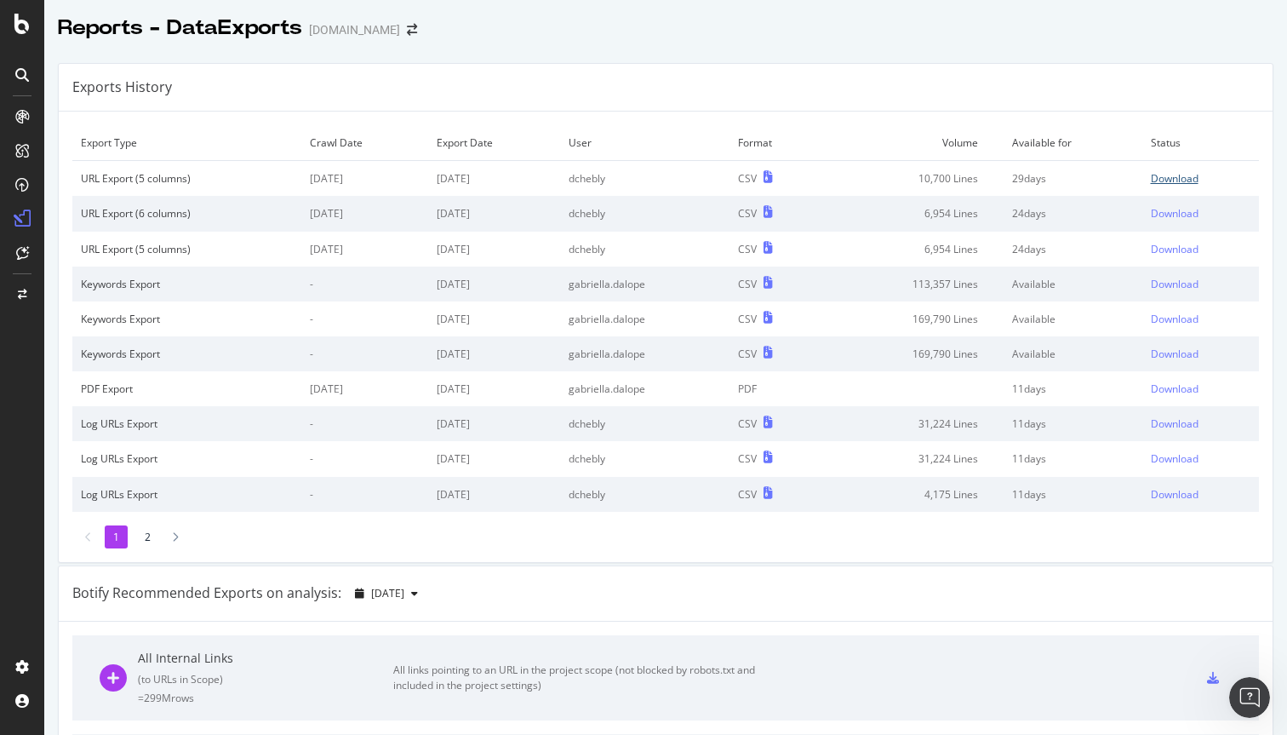
click at [1179, 179] on div "Download" at bounding box center [1175, 178] width 48 height 14
